Goal: Find specific page/section: Find specific page/section

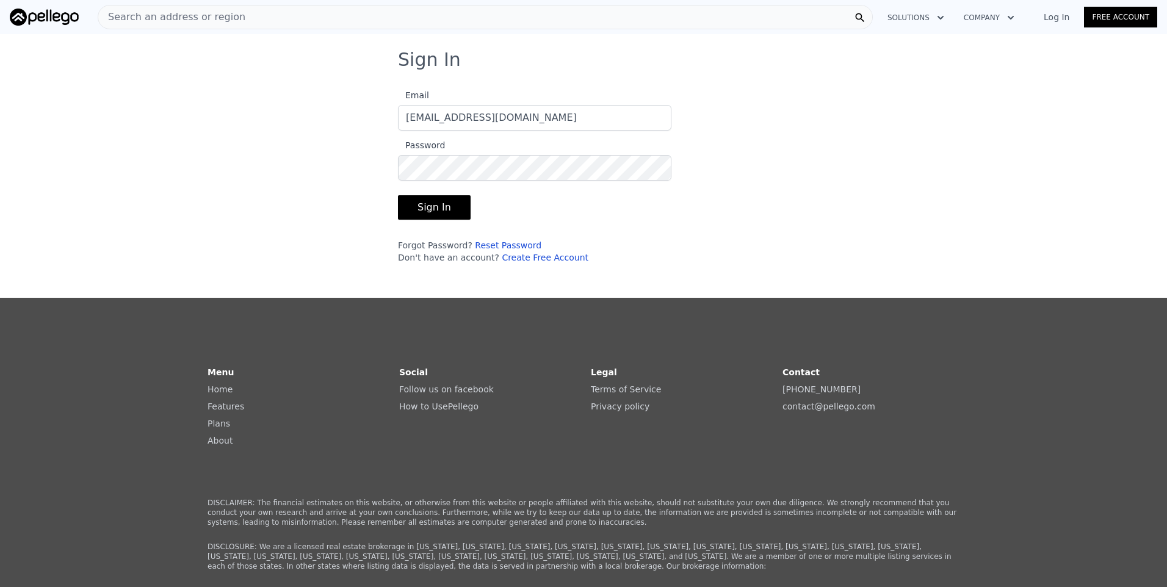
click at [410, 202] on button "Sign In" at bounding box center [434, 207] width 73 height 24
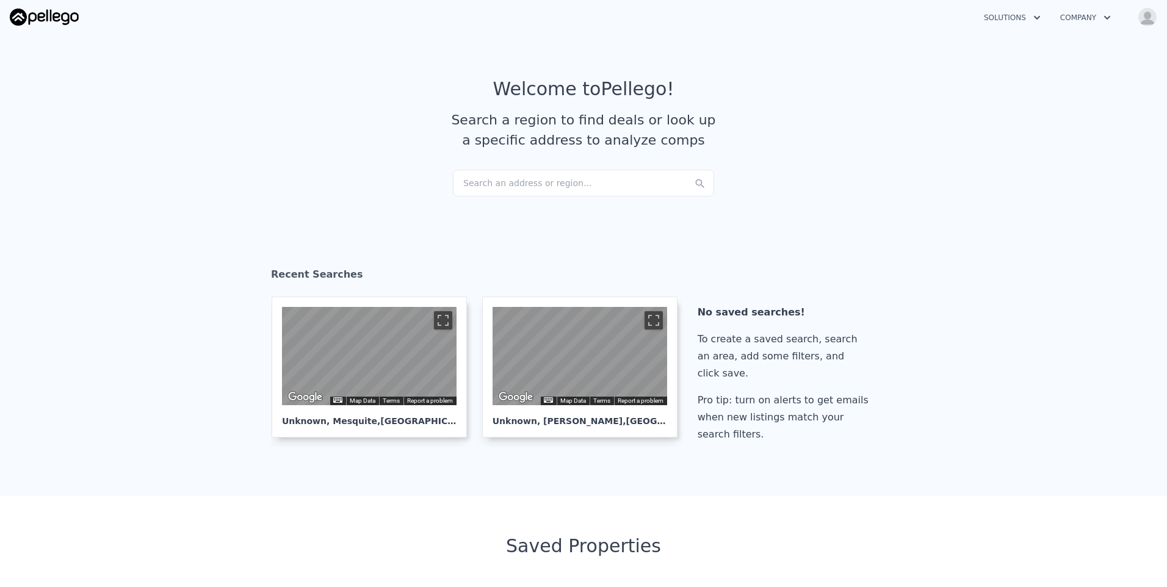
click at [527, 183] on div "Search an address or region..." at bounding box center [583, 183] width 261 height 27
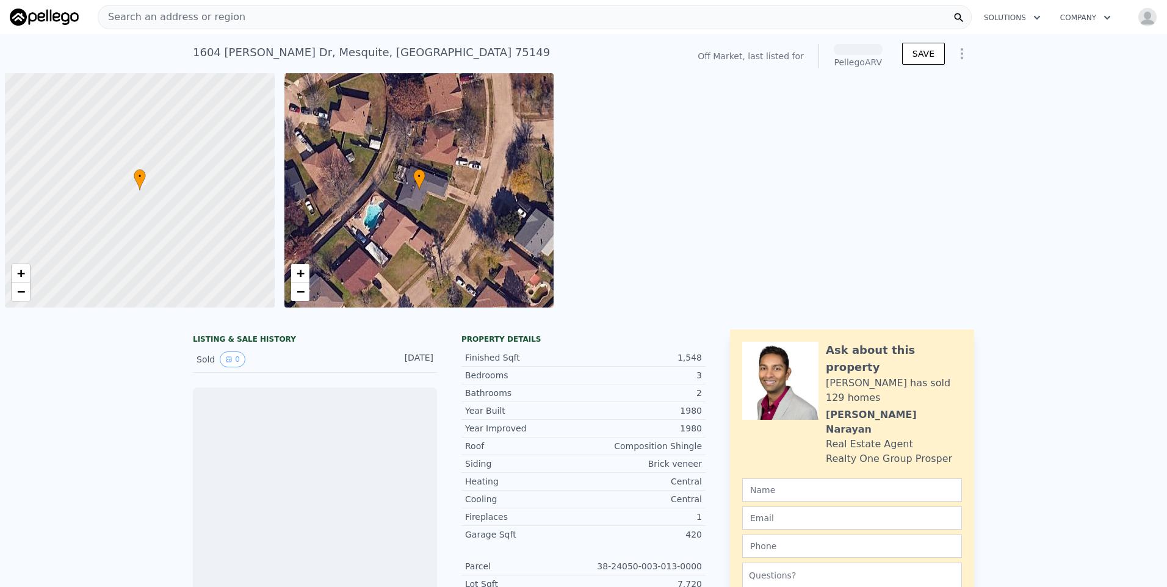
scroll to position [0, 5]
